Goal: Task Accomplishment & Management: Manage account settings

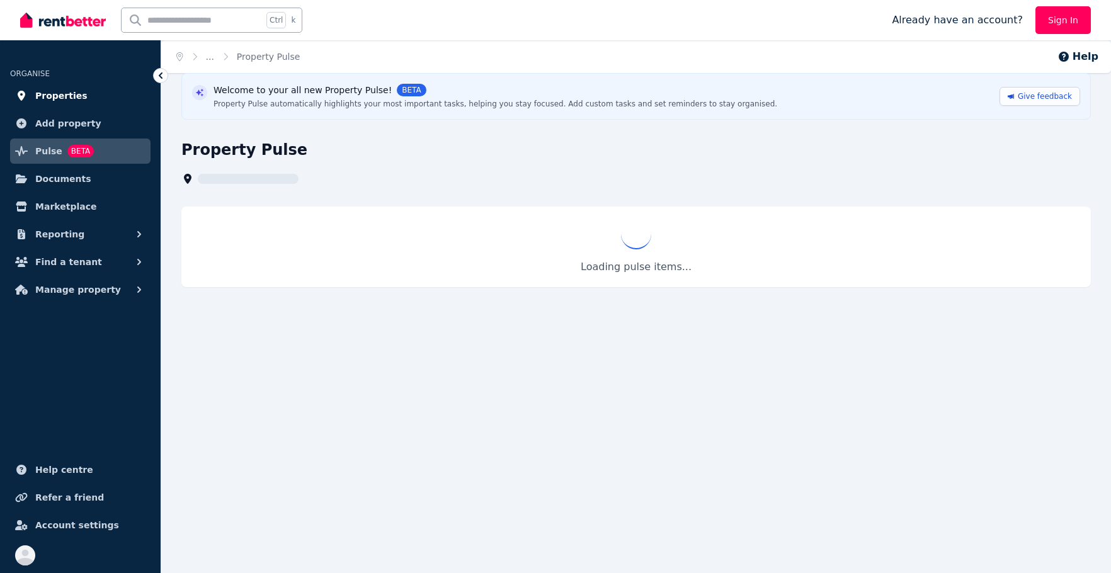
click at [58, 100] on span "Properties" at bounding box center [61, 95] width 52 height 15
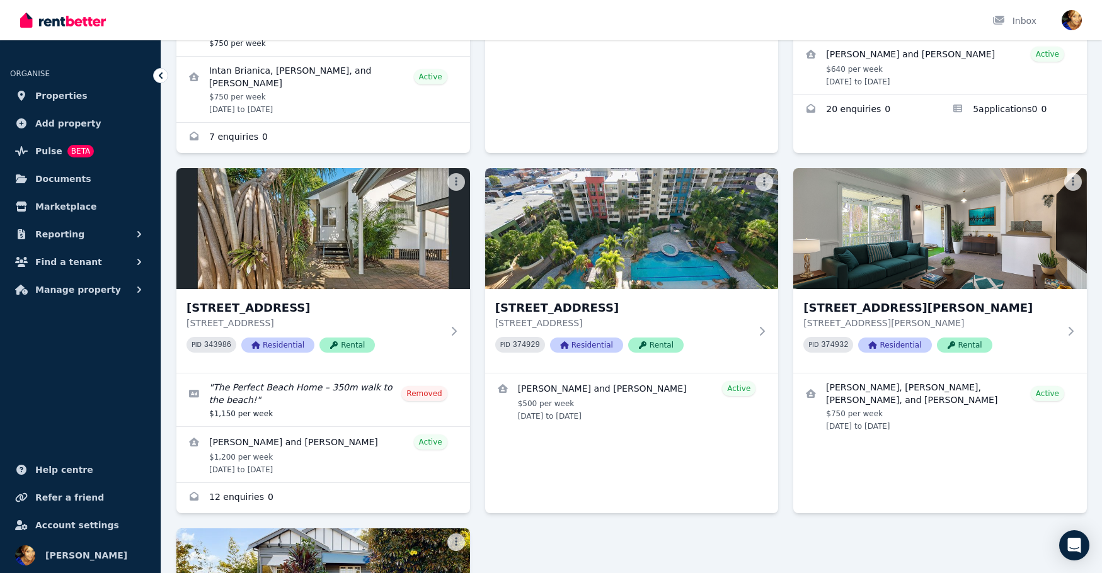
scroll to position [364, 0]
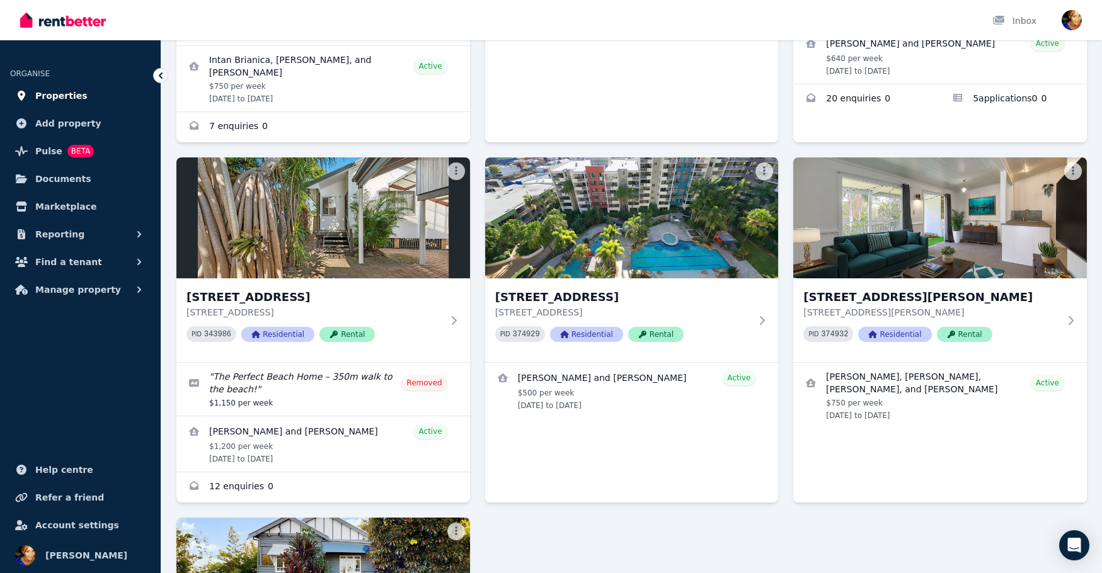
click at [54, 97] on span "Properties" at bounding box center [61, 95] width 52 height 15
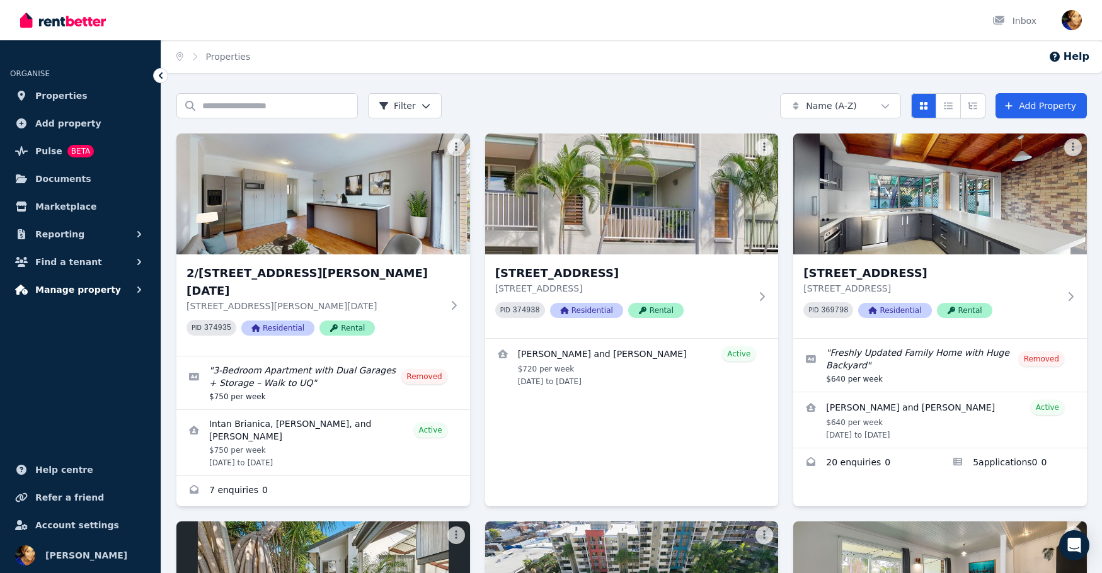
click at [69, 291] on span "Manage property" at bounding box center [78, 289] width 86 height 15
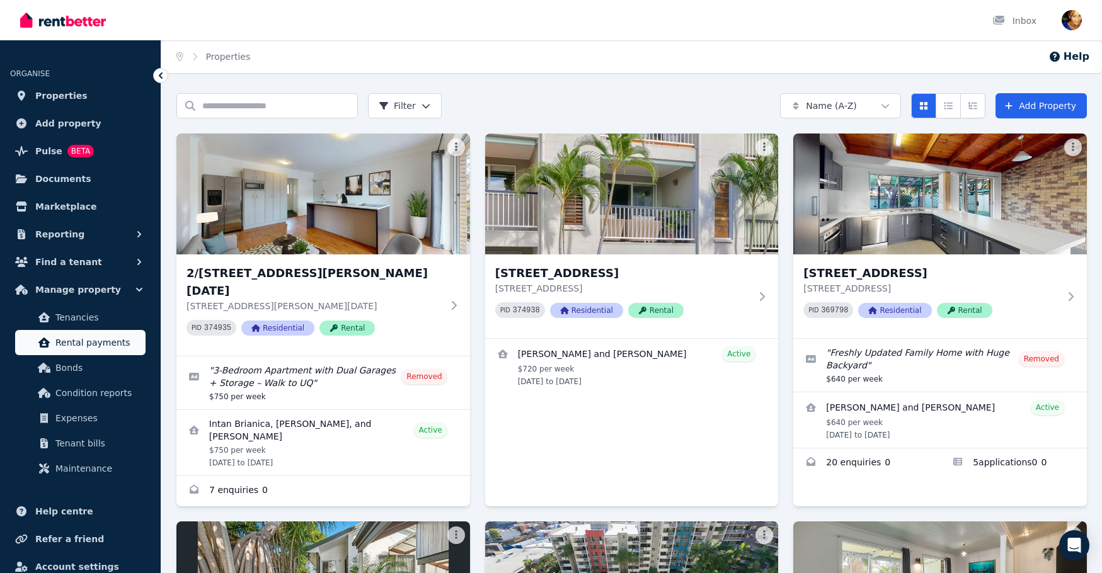
click at [91, 349] on span "Rental payments" at bounding box center [97, 342] width 85 height 15
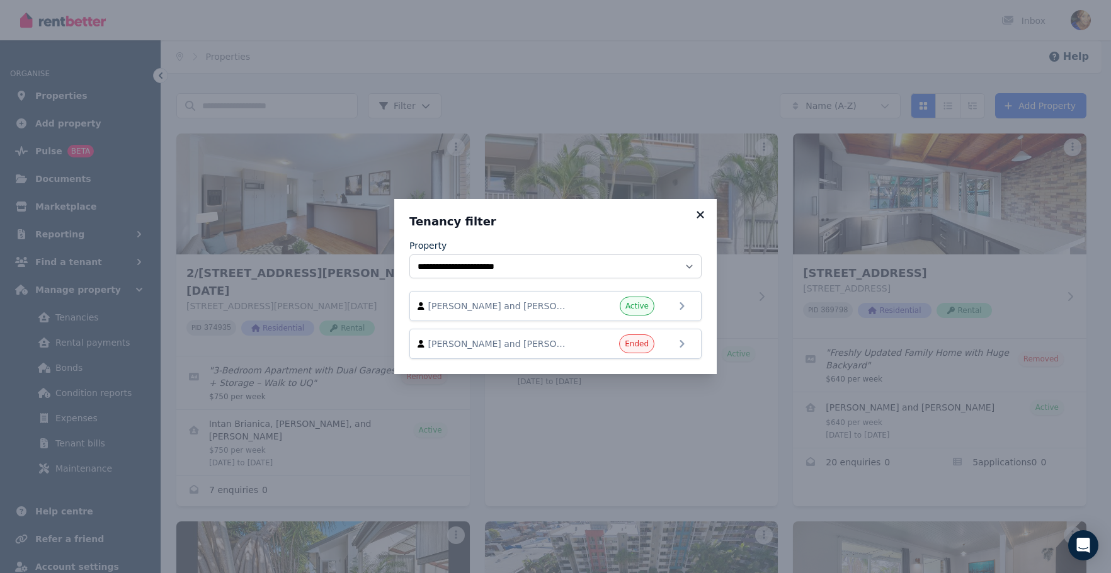
click at [701, 212] on icon at bounding box center [700, 214] width 13 height 11
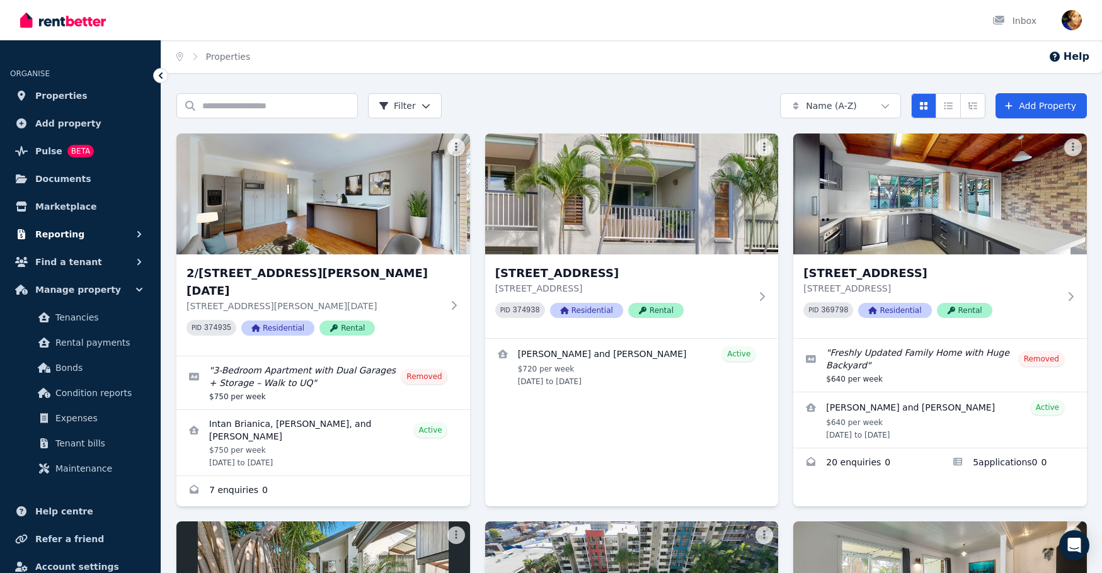
click at [143, 229] on icon "button" at bounding box center [139, 234] width 13 height 13
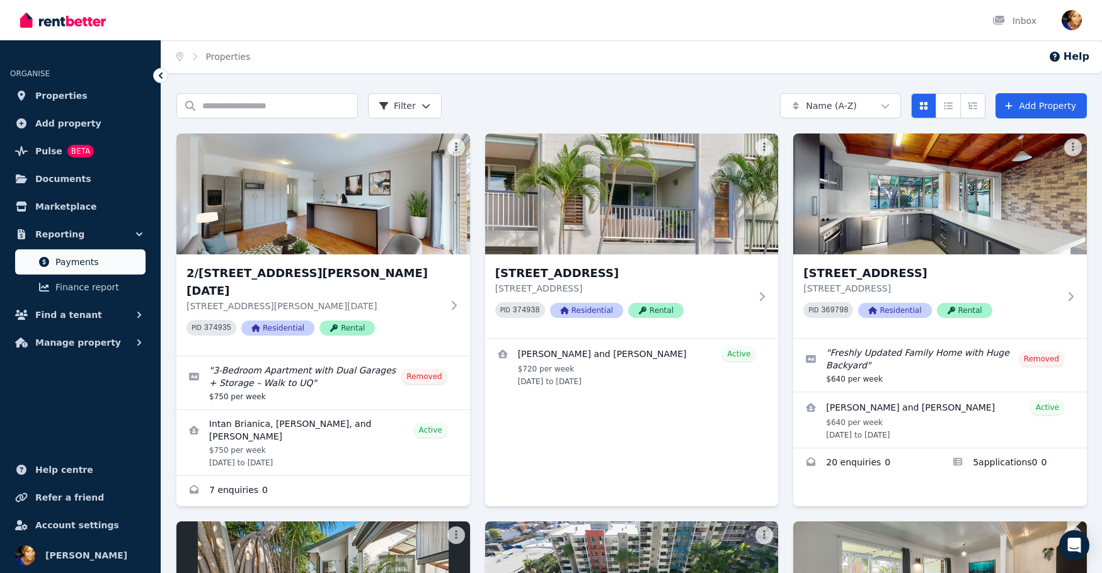
click at [77, 258] on span "Payments" at bounding box center [97, 262] width 85 height 15
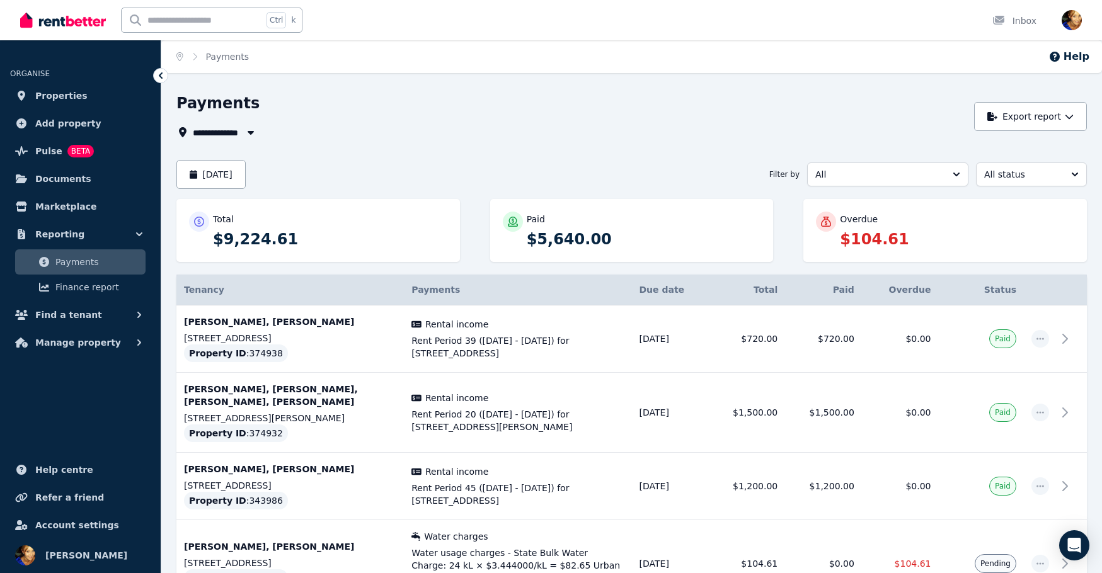
click at [868, 236] on p "$104.61" at bounding box center [957, 239] width 234 height 20
click at [853, 229] on p "$104.61" at bounding box center [957, 239] width 234 height 20
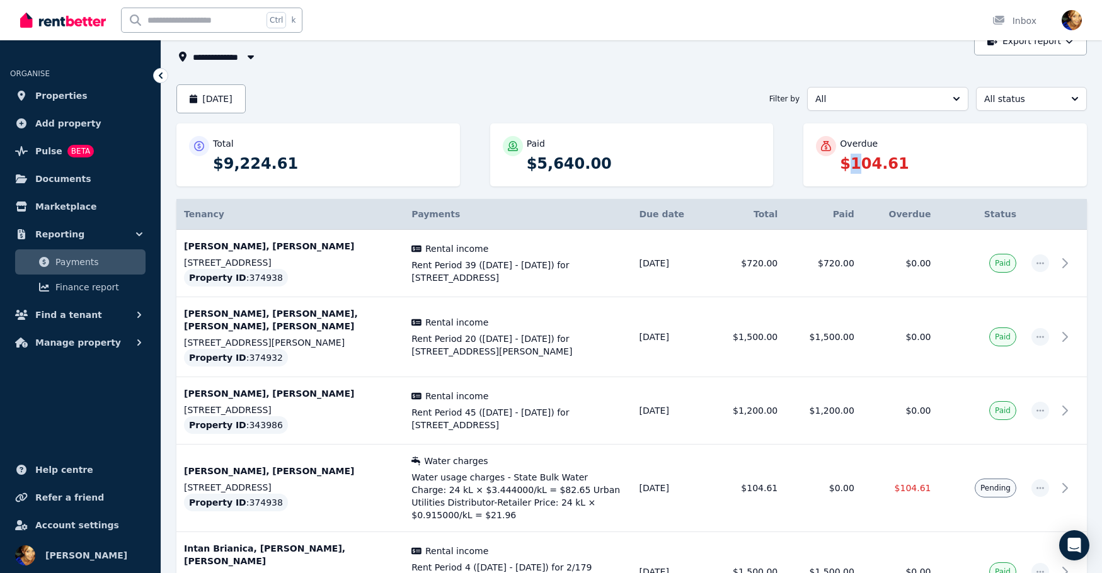
scroll to position [98, 0]
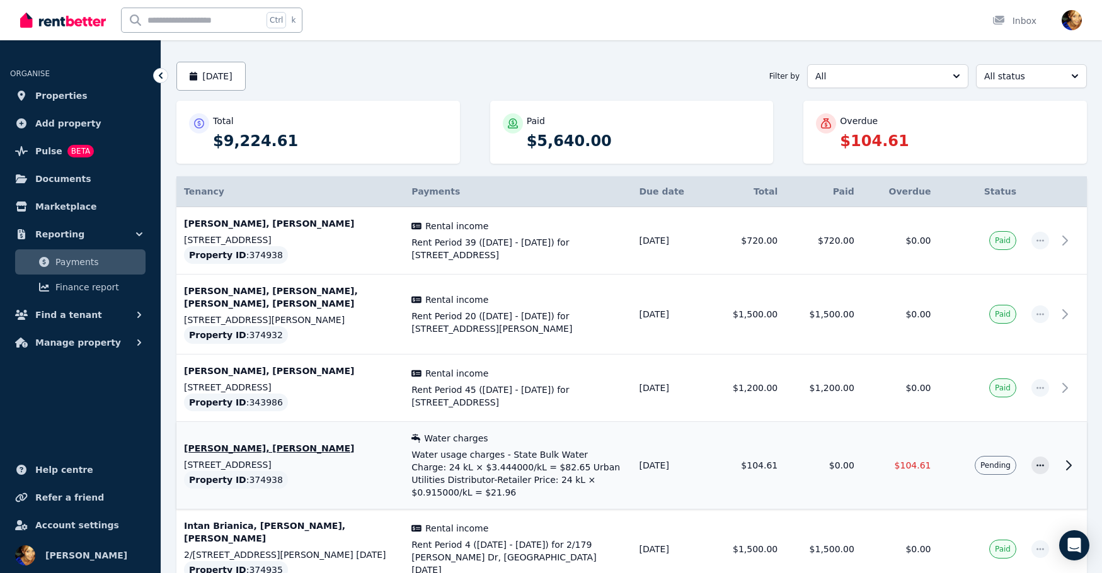
click at [1023, 456] on td "Pending" at bounding box center [981, 466] width 85 height 88
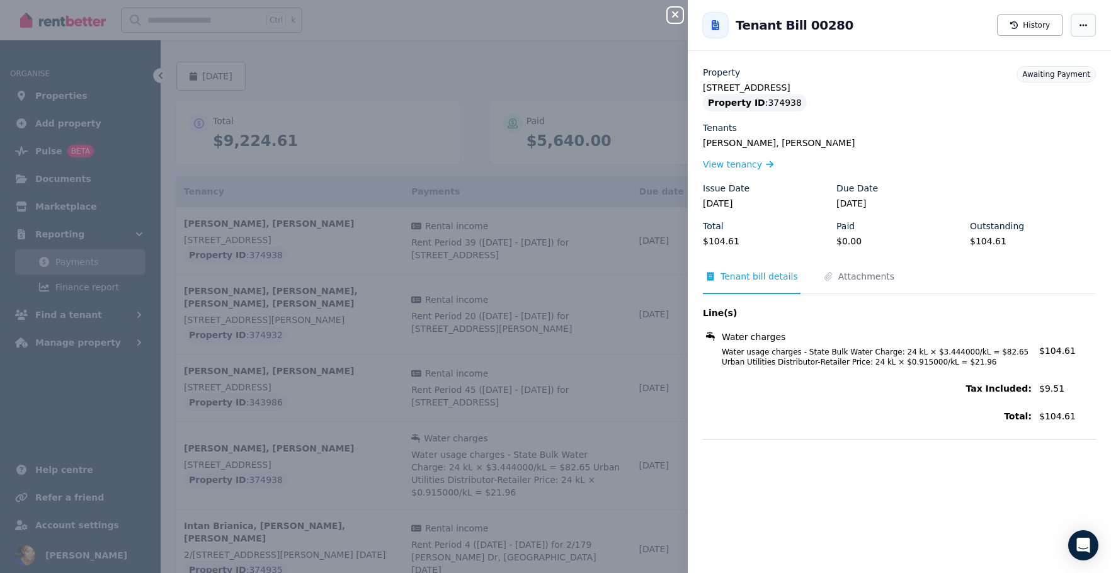
click at [1079, 23] on icon "button" at bounding box center [1084, 25] width 10 height 9
click at [1057, 62] on span "Resend tenant bill" at bounding box center [1046, 61] width 81 height 15
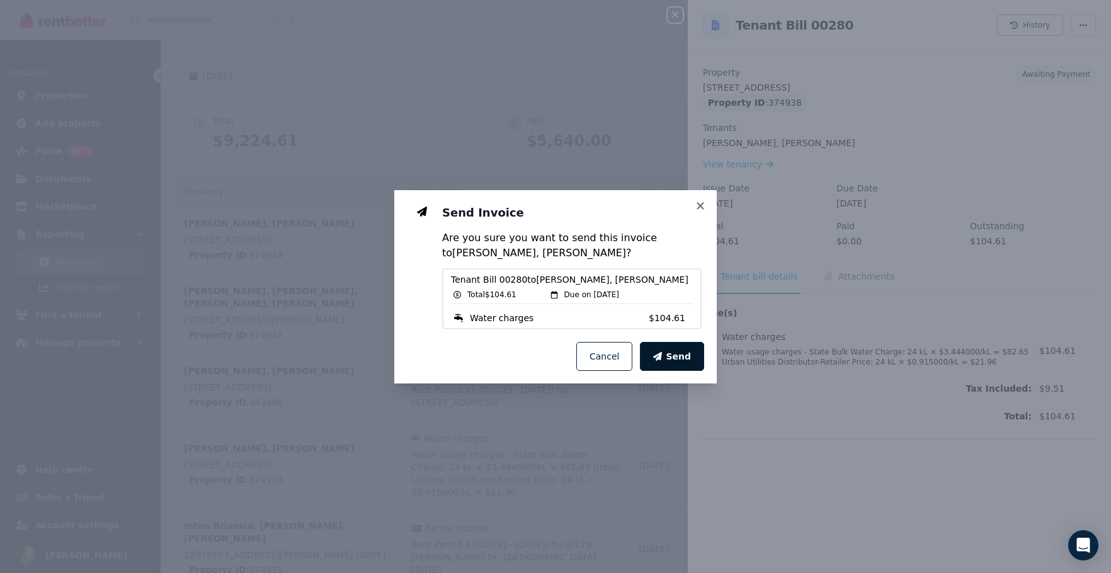
click at [689, 363] on button "Send" at bounding box center [672, 356] width 64 height 29
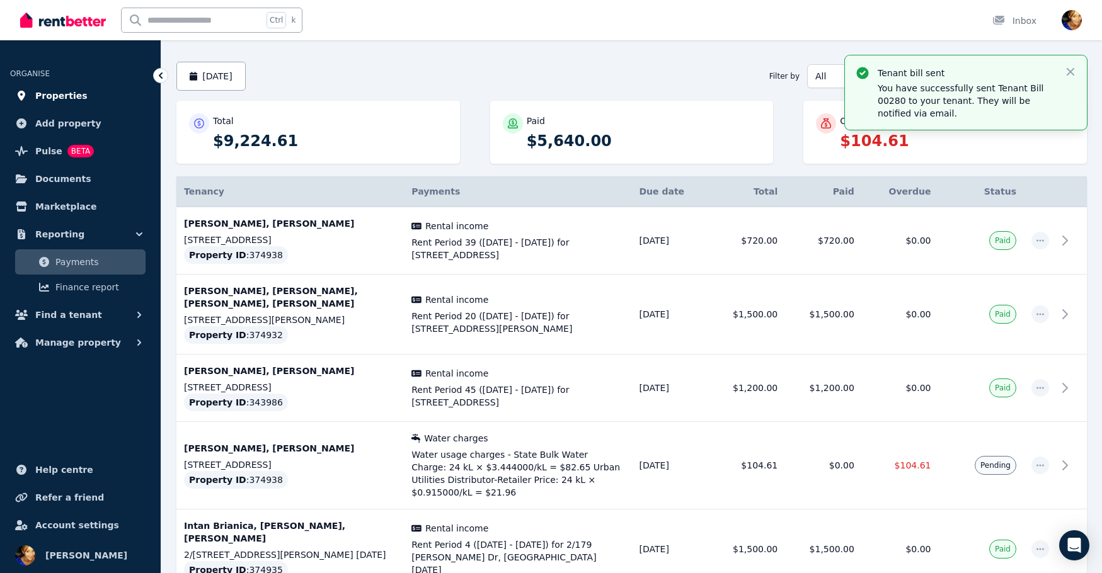
click at [72, 96] on span "Properties" at bounding box center [61, 95] width 52 height 15
